Goal: Navigation & Orientation: Understand site structure

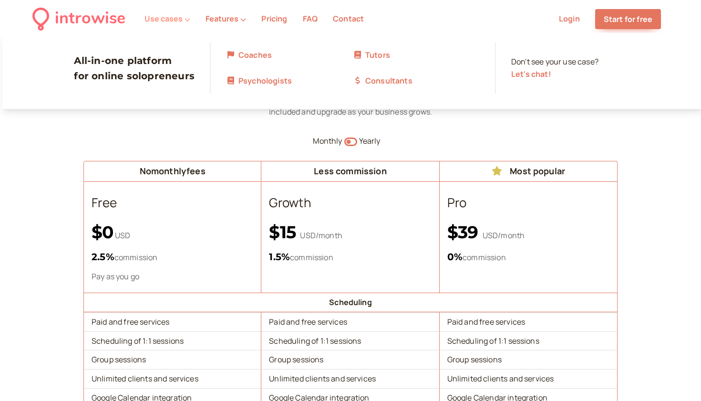
click at [166, 22] on button "Use cases" at bounding box center [168, 18] width 46 height 9
click at [243, 56] on link "Coaches" at bounding box center [289, 55] width 127 height 12
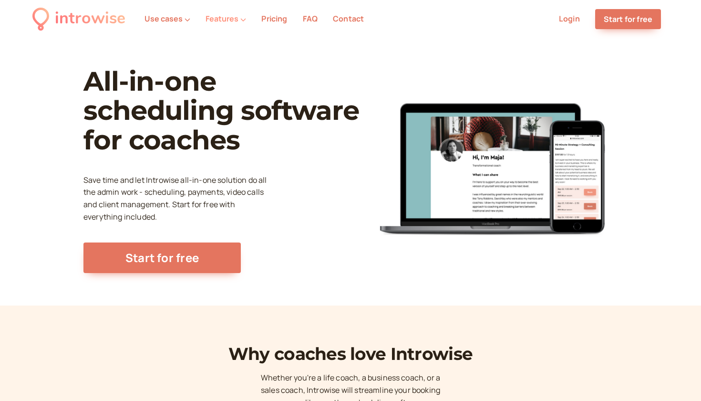
click at [227, 19] on button "Features" at bounding box center [226, 18] width 41 height 9
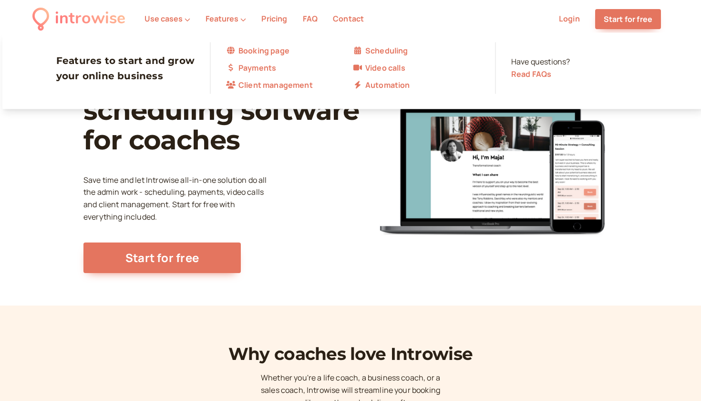
click at [519, 76] on link "Read FAQs" at bounding box center [531, 74] width 40 height 10
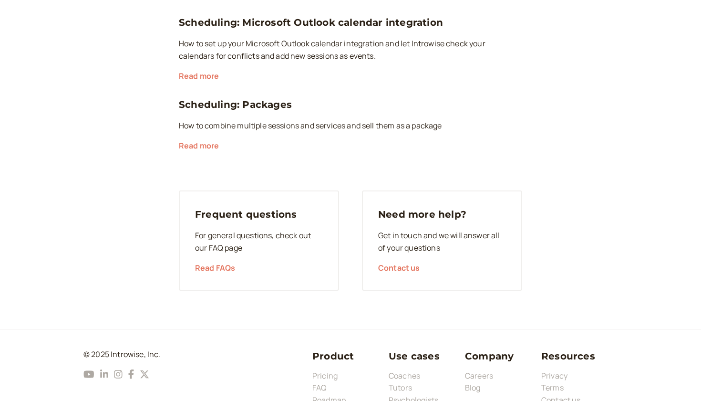
scroll to position [2129, 0]
click at [401, 371] on link "Coaches" at bounding box center [404, 376] width 31 height 10
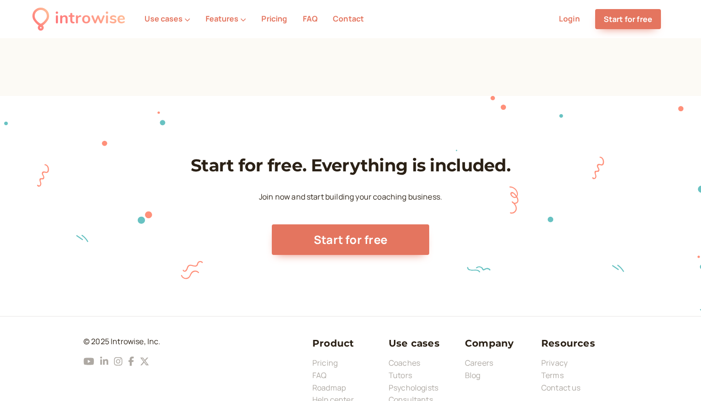
scroll to position [2827, 0]
click at [321, 370] on link "FAQ" at bounding box center [320, 375] width 14 height 10
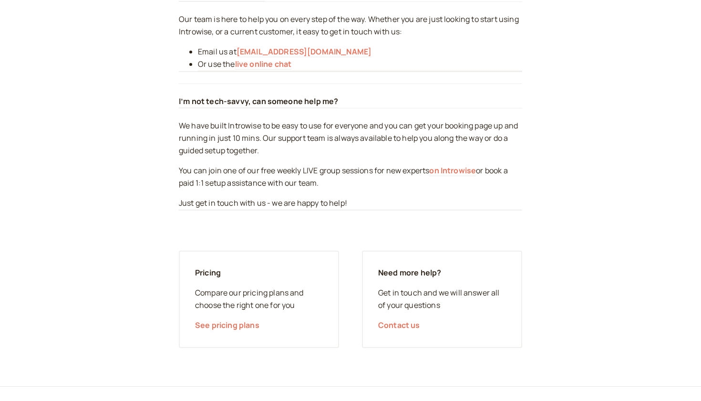
scroll to position [3885, 0]
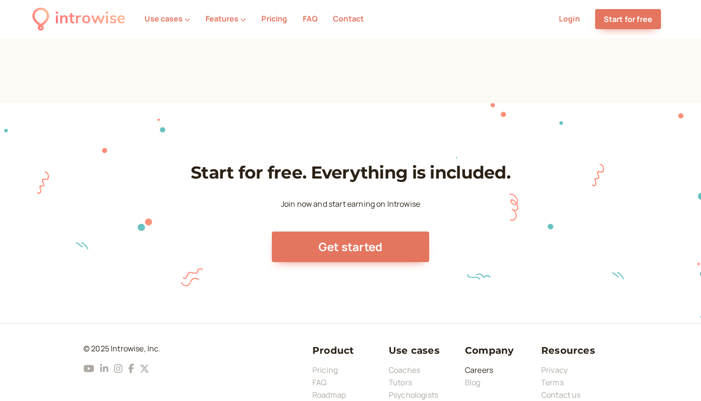
scroll to position [2886, 0]
click at [480, 377] on link "Blog" at bounding box center [473, 382] width 16 height 10
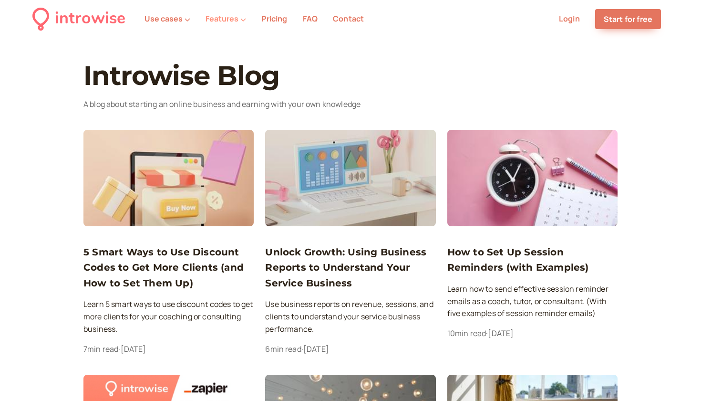
click at [232, 16] on button "Features" at bounding box center [226, 18] width 41 height 9
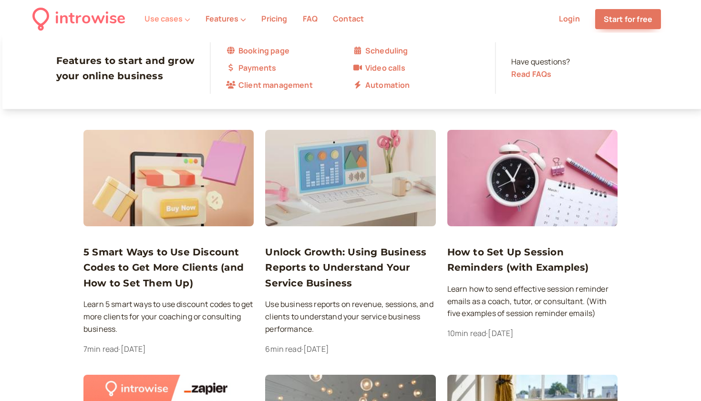
click at [185, 20] on icon at bounding box center [188, 20] width 6 height 6
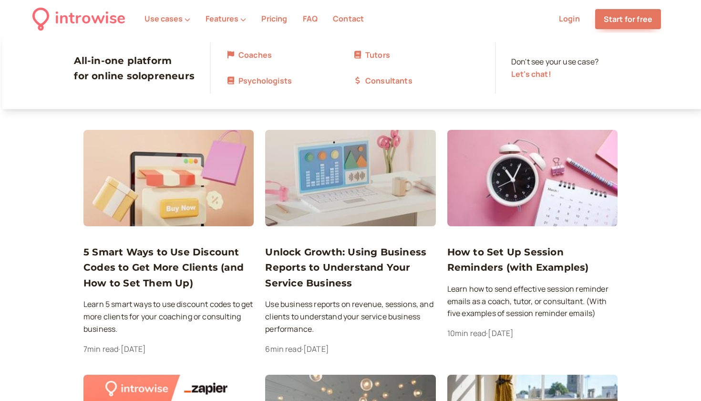
click at [240, 57] on link "Coaches" at bounding box center [289, 55] width 127 height 12
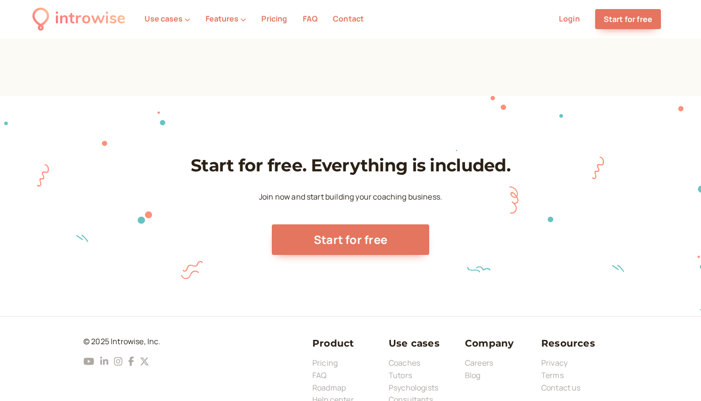
scroll to position [2827, 0]
click at [398, 370] on link "Tutors" at bounding box center [400, 375] width 23 height 10
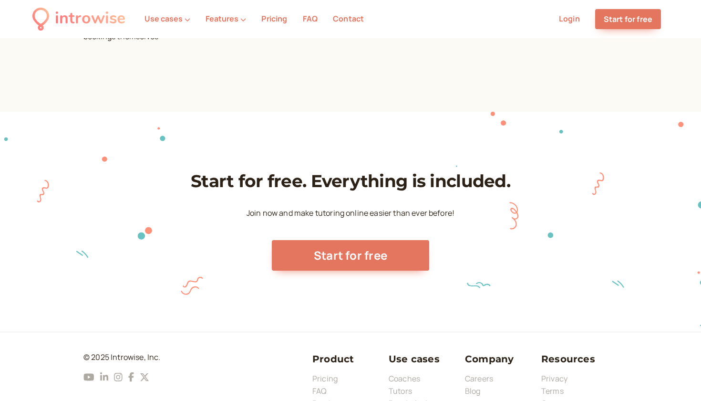
scroll to position [3269, 0]
click at [551, 386] on link "Terms" at bounding box center [553, 391] width 22 height 10
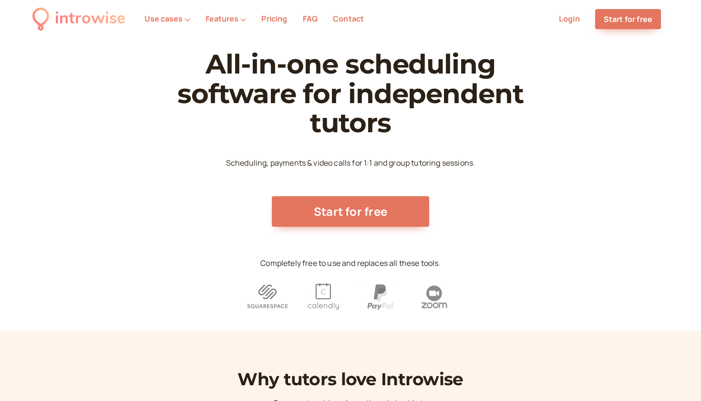
scroll to position [3269, 0]
